Goal: Browse casually

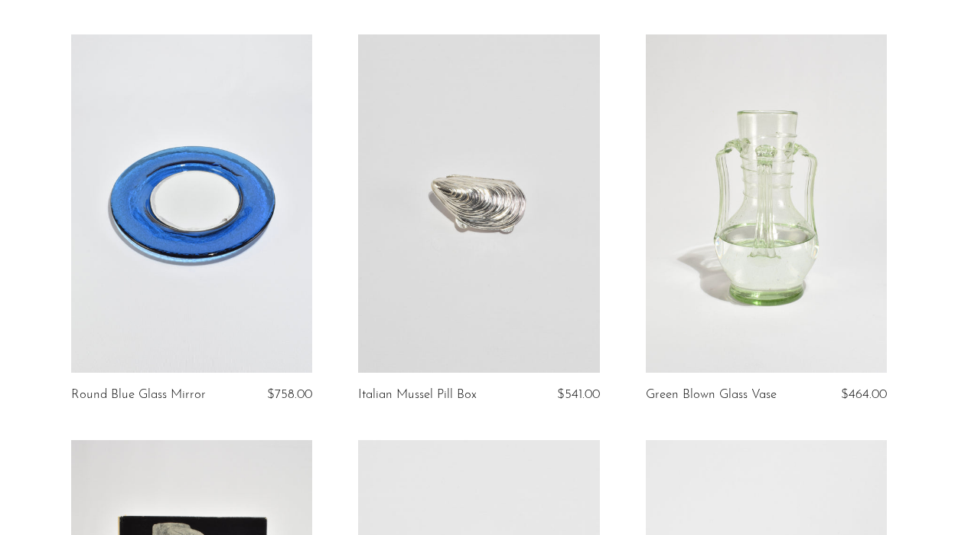
scroll to position [130, 0]
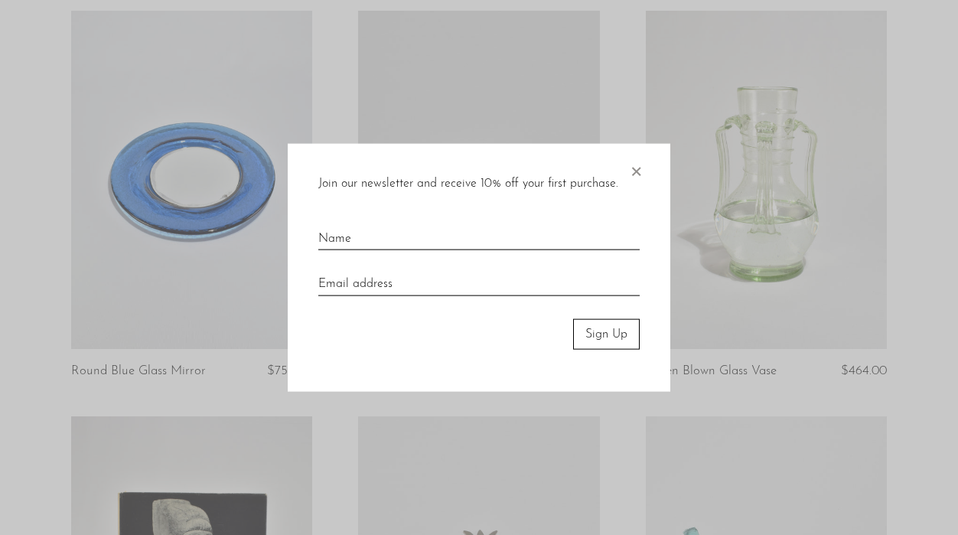
click at [640, 175] on span "×" at bounding box center [635, 167] width 15 height 49
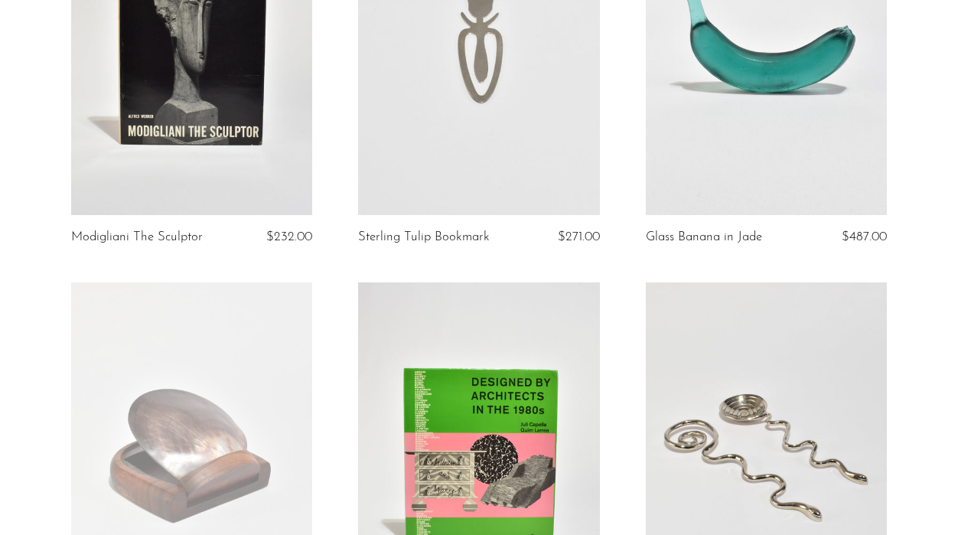
scroll to position [0, 0]
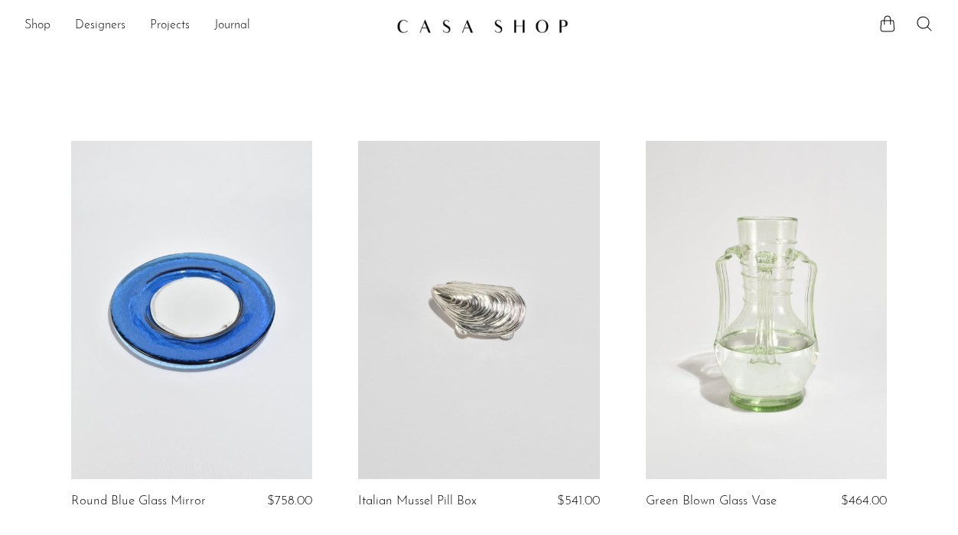
click at [447, 17] on link at bounding box center [478, 26] width 165 height 28
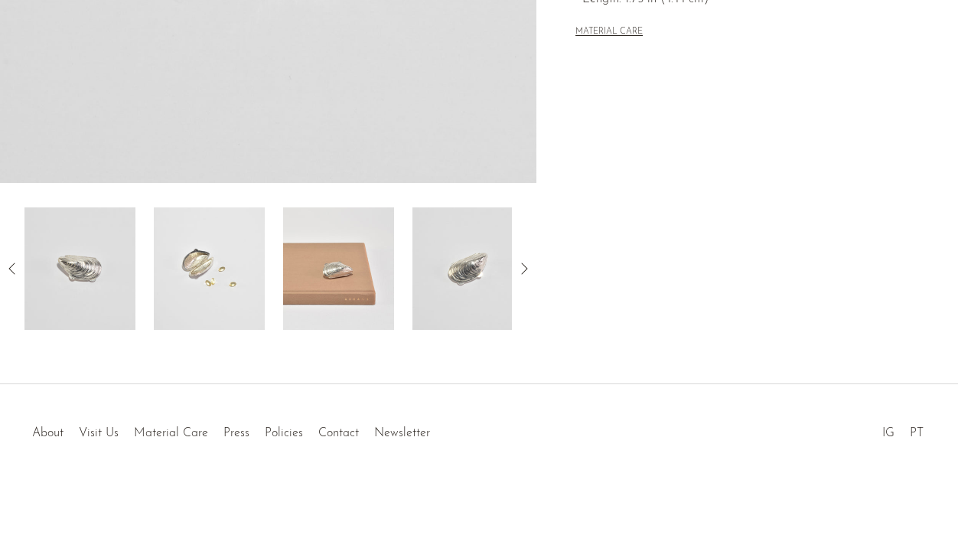
scroll to position [458, 0]
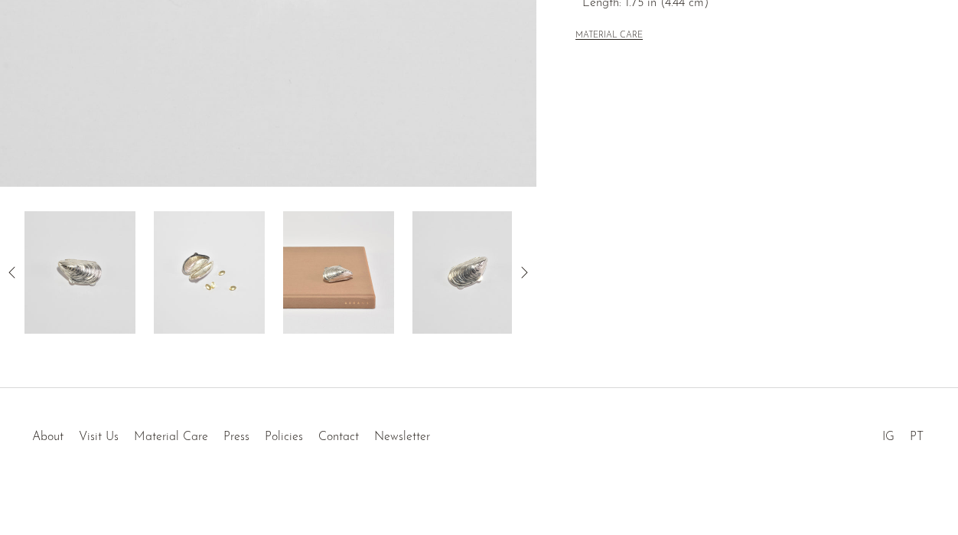
click at [213, 293] on img at bounding box center [209, 272] width 111 height 122
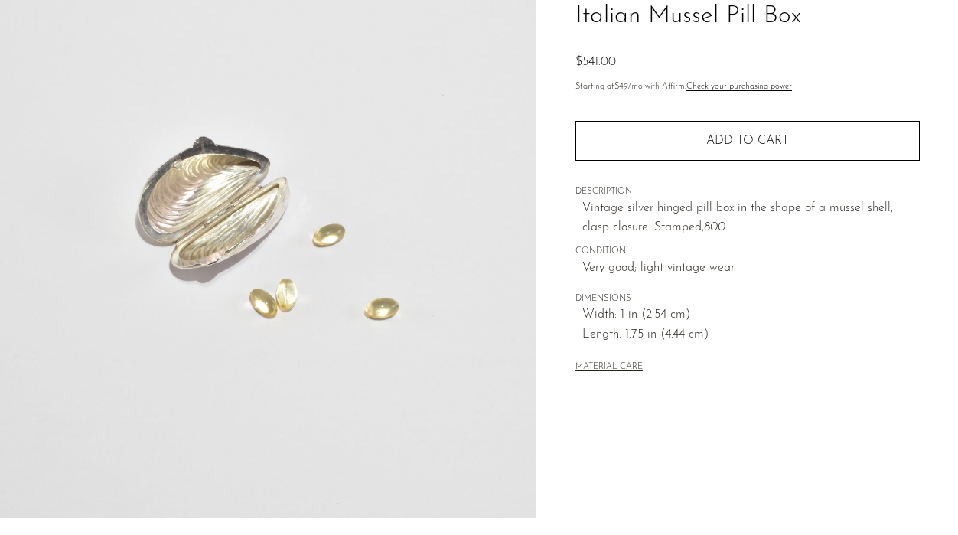
scroll to position [123, 0]
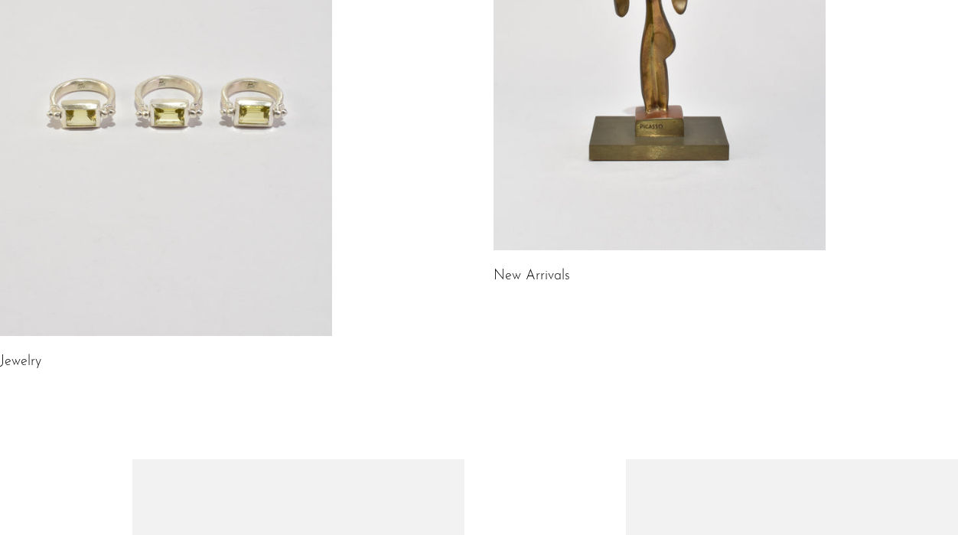
scroll to position [330, 0]
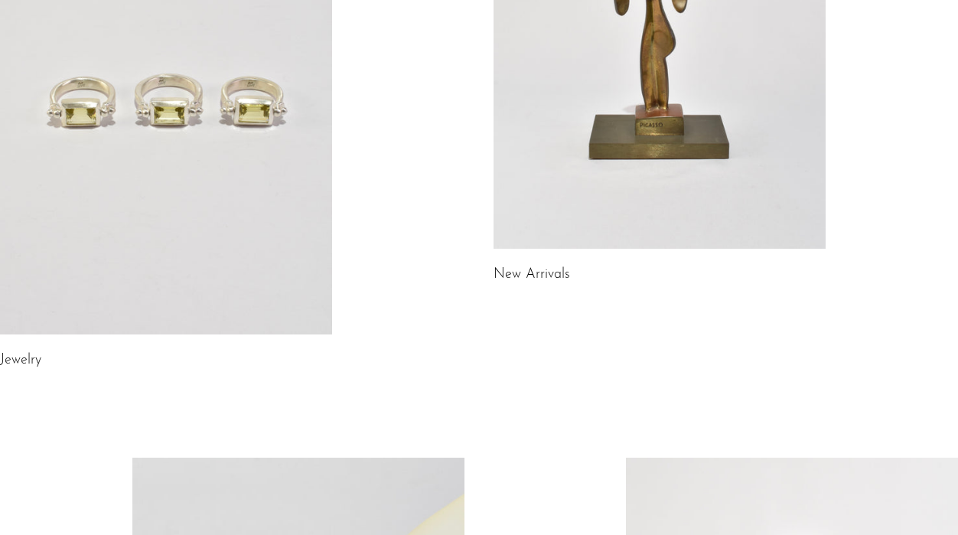
click at [252, 244] on link at bounding box center [166, 101] width 332 height 465
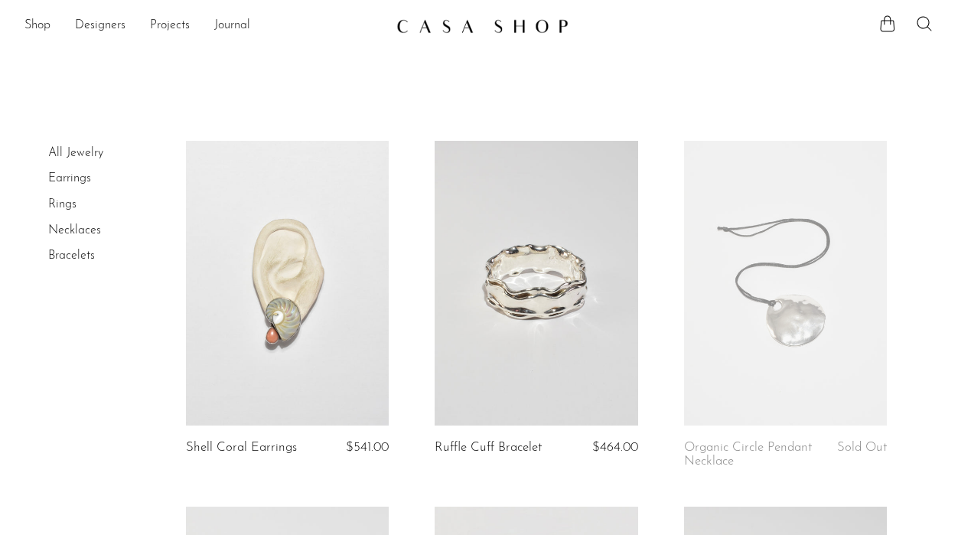
click at [55, 204] on link "Rings" at bounding box center [62, 204] width 28 height 12
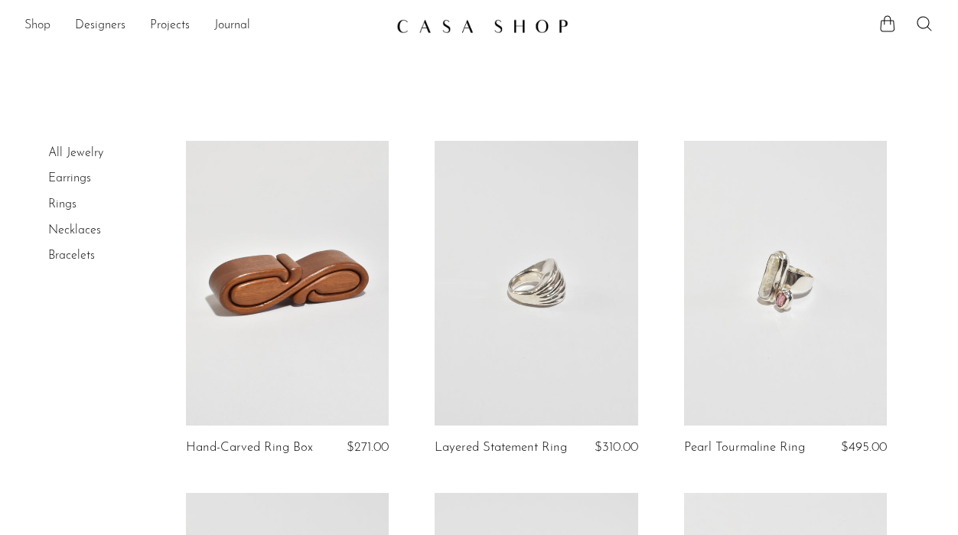
click at [39, 25] on link "Shop" at bounding box center [37, 26] width 26 height 20
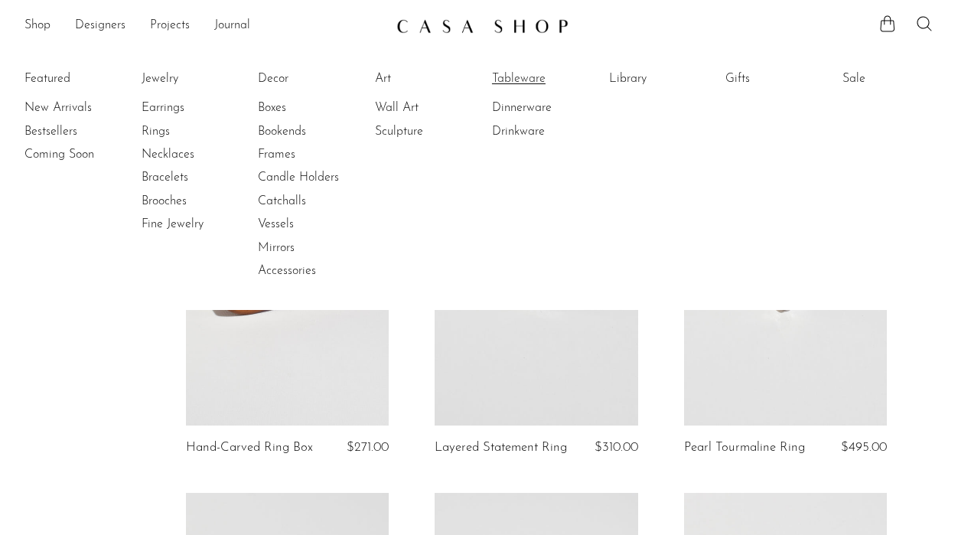
click at [524, 76] on link "Tableware" at bounding box center [549, 78] width 115 height 17
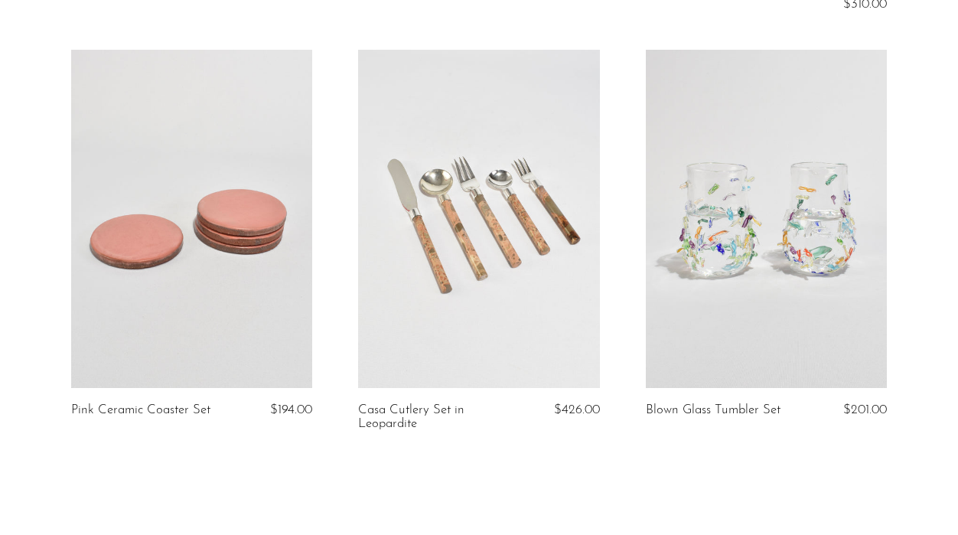
scroll to position [4735, 0]
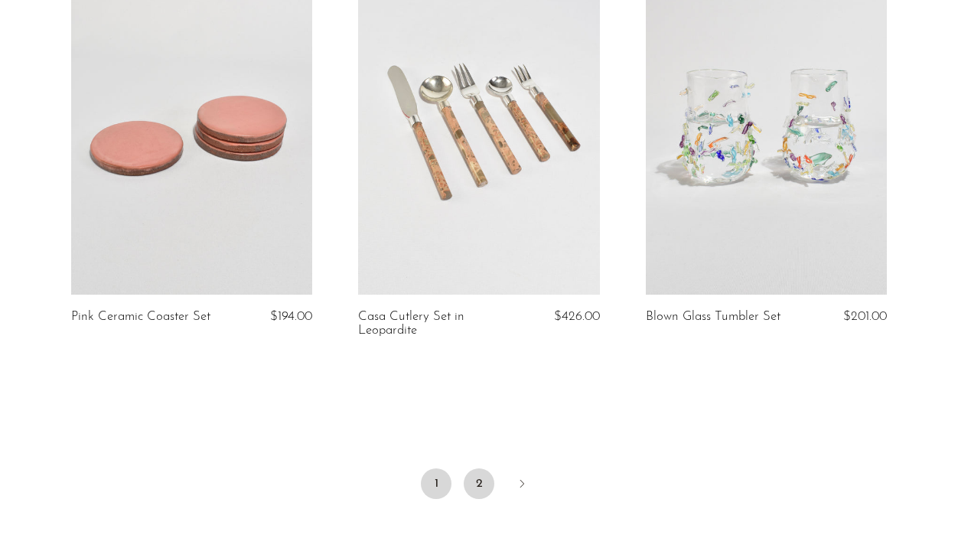
click at [471, 494] on link "2" at bounding box center [479, 483] width 31 height 31
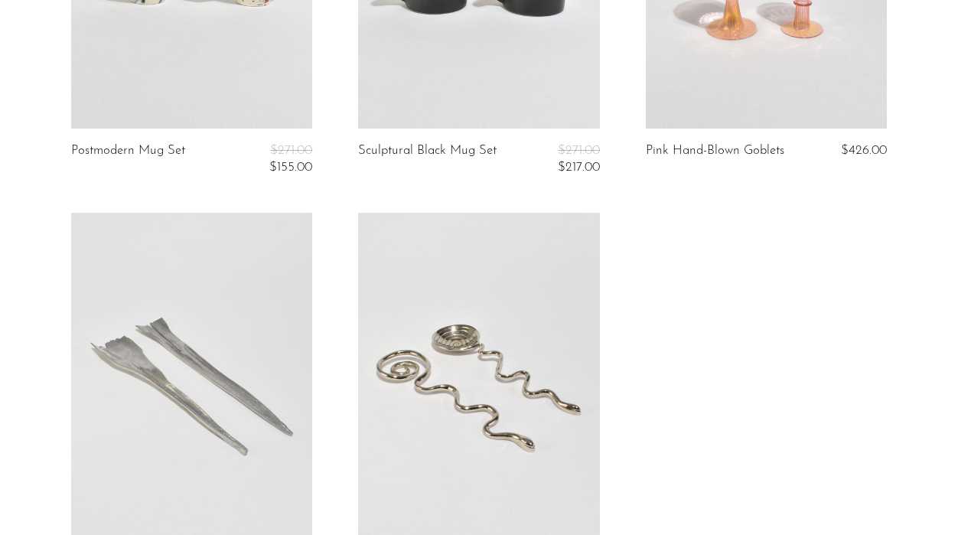
scroll to position [509, 0]
